Goal: Information Seeking & Learning: Learn about a topic

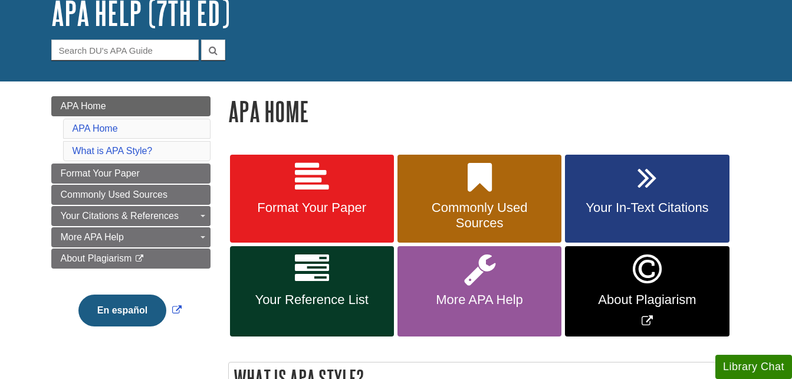
scroll to position [99, 0]
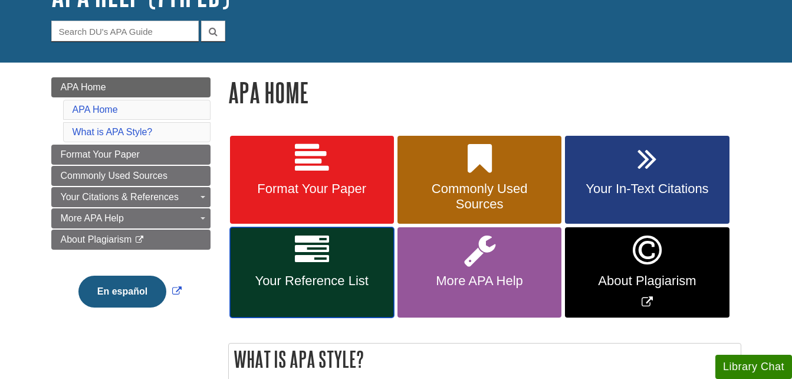
click at [330, 269] on link "Your Reference List" at bounding box center [312, 272] width 164 height 90
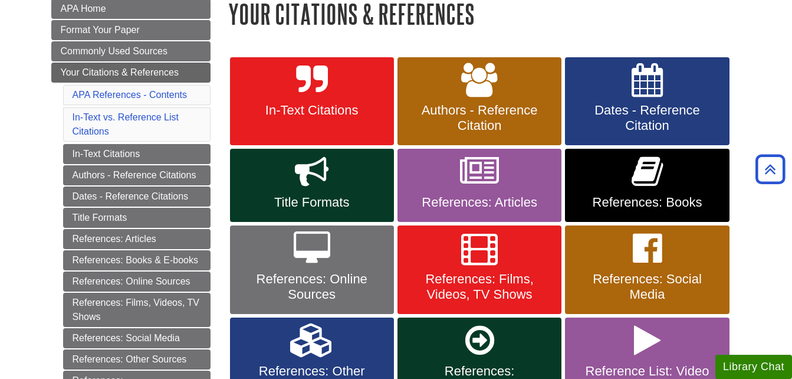
scroll to position [178, 0]
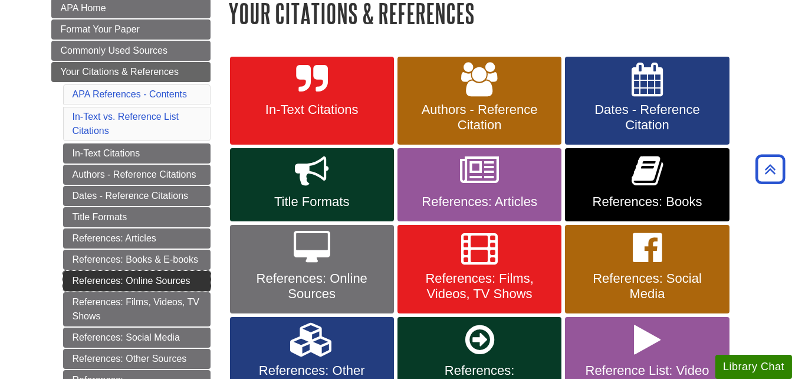
click at [170, 278] on link "References: Online Sources" at bounding box center [136, 281] width 147 height 20
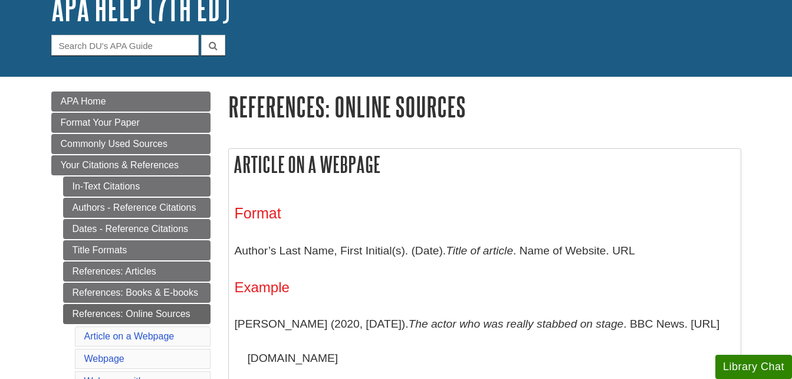
scroll to position [84, 0]
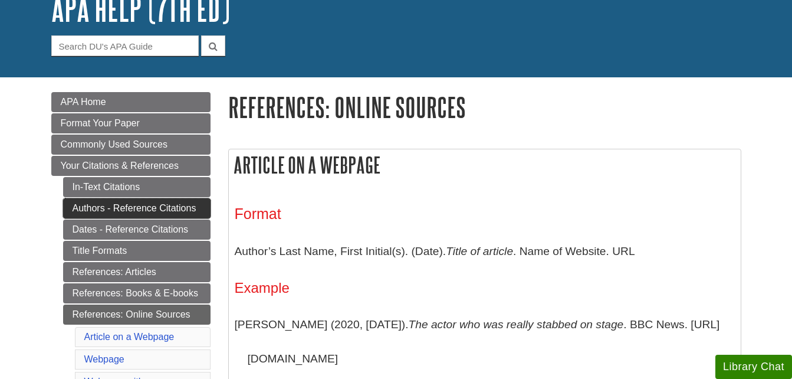
click at [183, 209] on link "Authors - Reference Citations" at bounding box center [136, 208] width 147 height 20
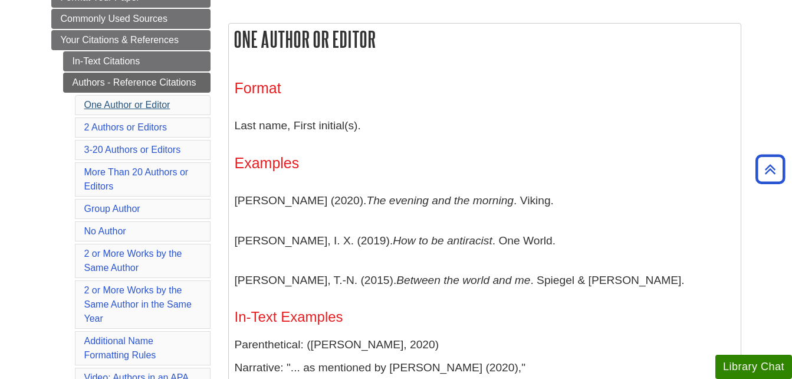
scroll to position [208, 0]
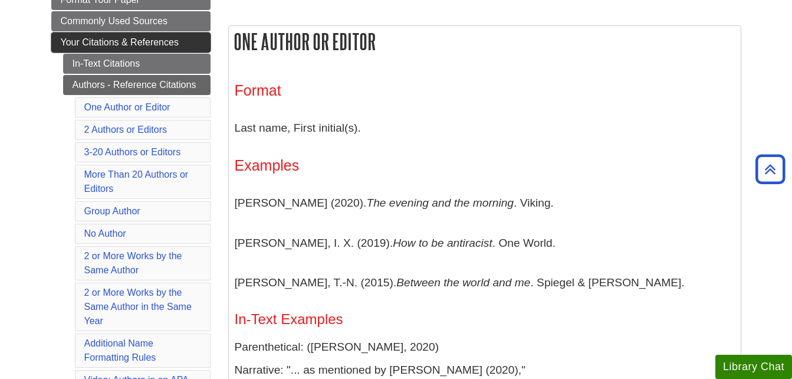
click at [135, 40] on span "Your Citations & References" at bounding box center [120, 42] width 118 height 10
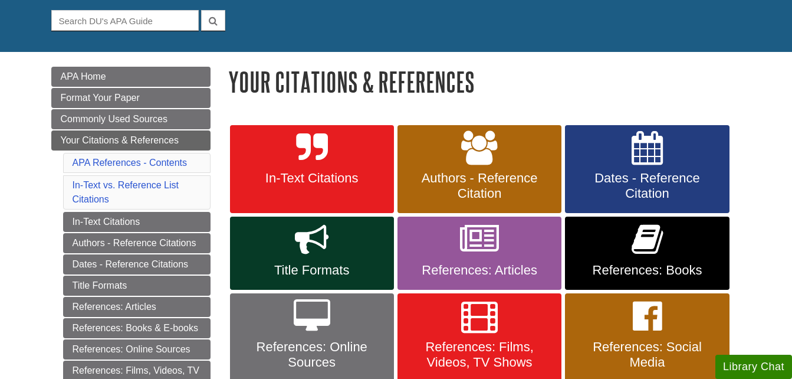
scroll to position [110, 0]
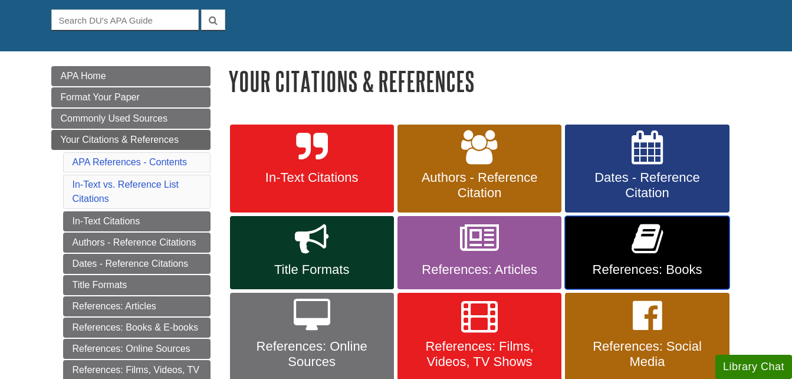
click at [629, 246] on link "References: Books" at bounding box center [647, 252] width 164 height 73
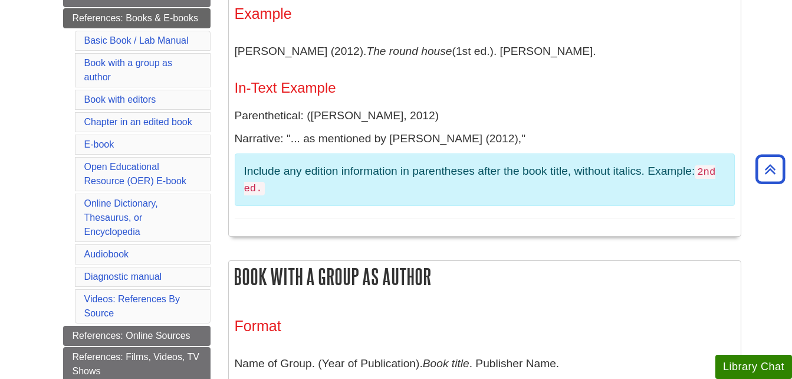
scroll to position [363, 0]
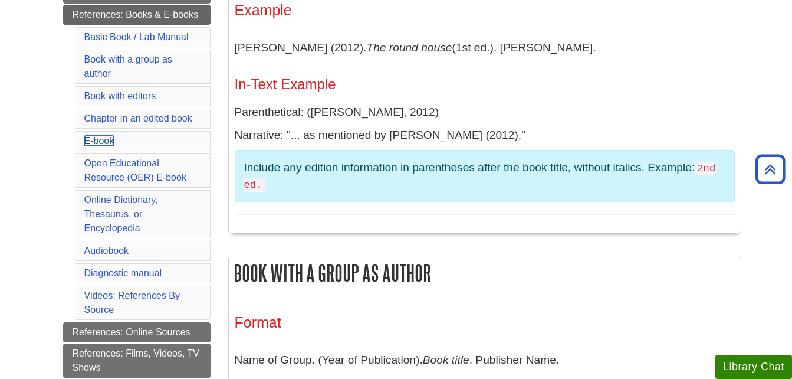
click at [103, 136] on link "E-book" at bounding box center [99, 141] width 30 height 10
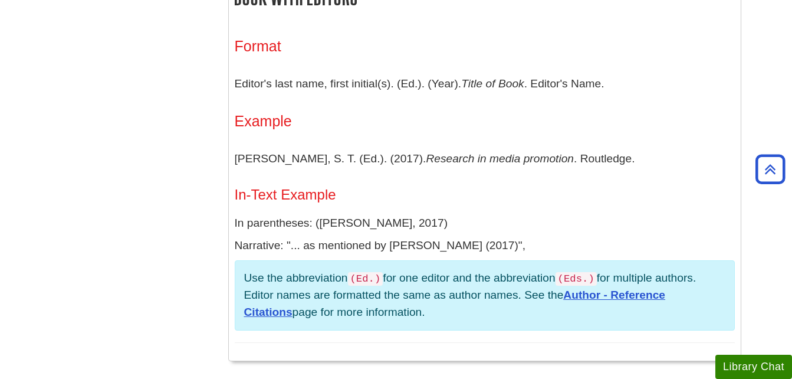
scroll to position [1080, 0]
